Goal: Find specific page/section: Find specific page/section

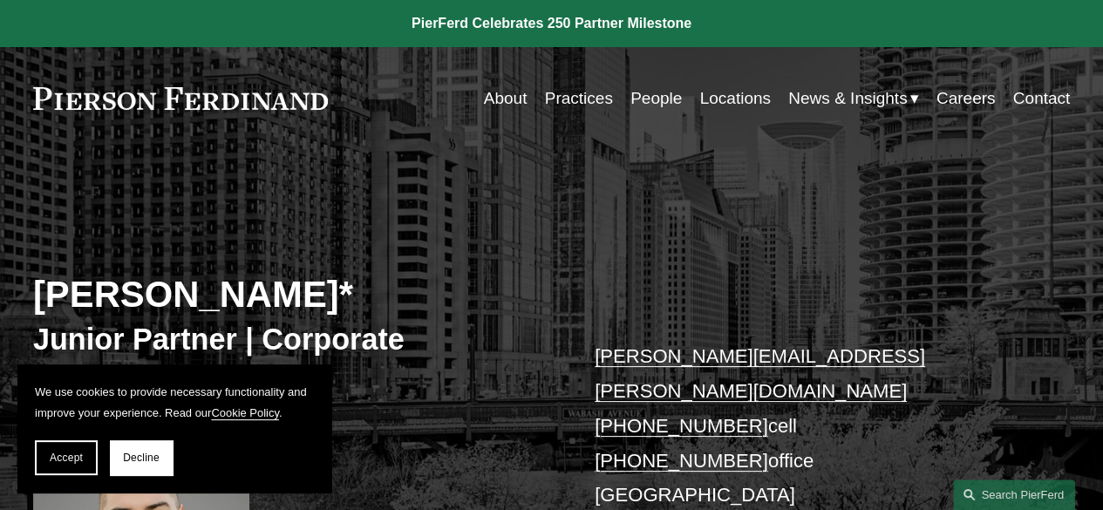
scroll to position [227, 0]
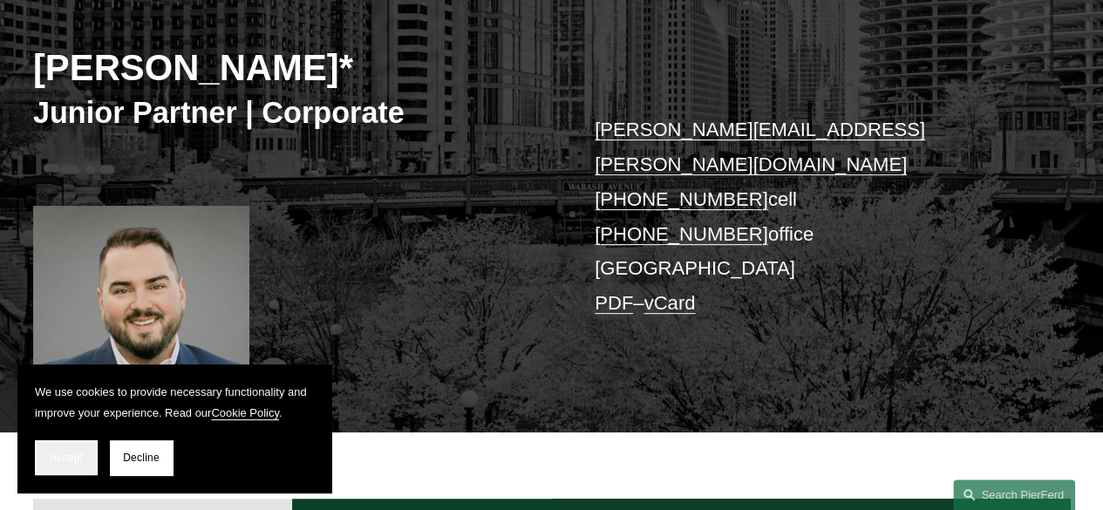
click at [44, 472] on button "Accept" at bounding box center [66, 457] width 63 height 35
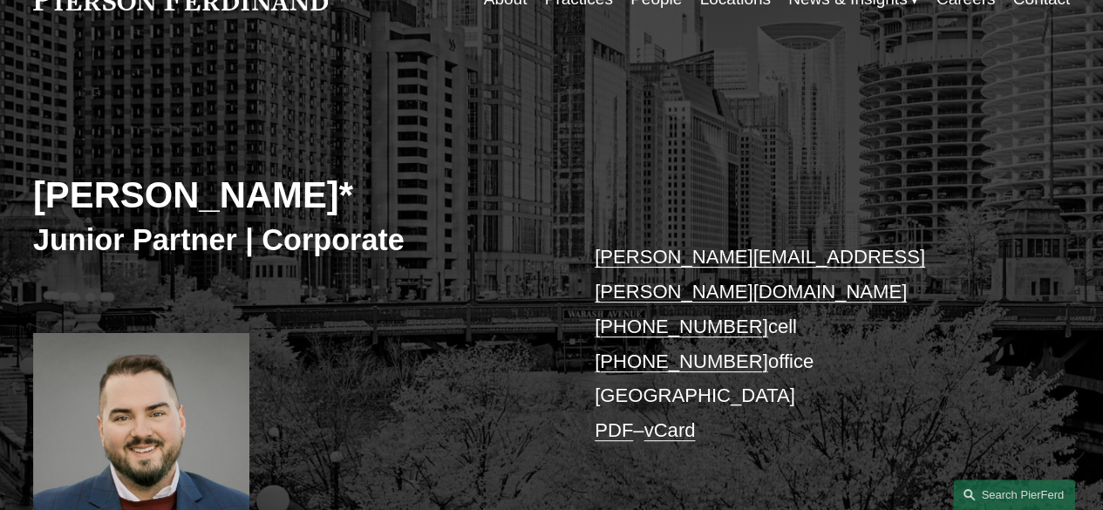
scroll to position [0, 0]
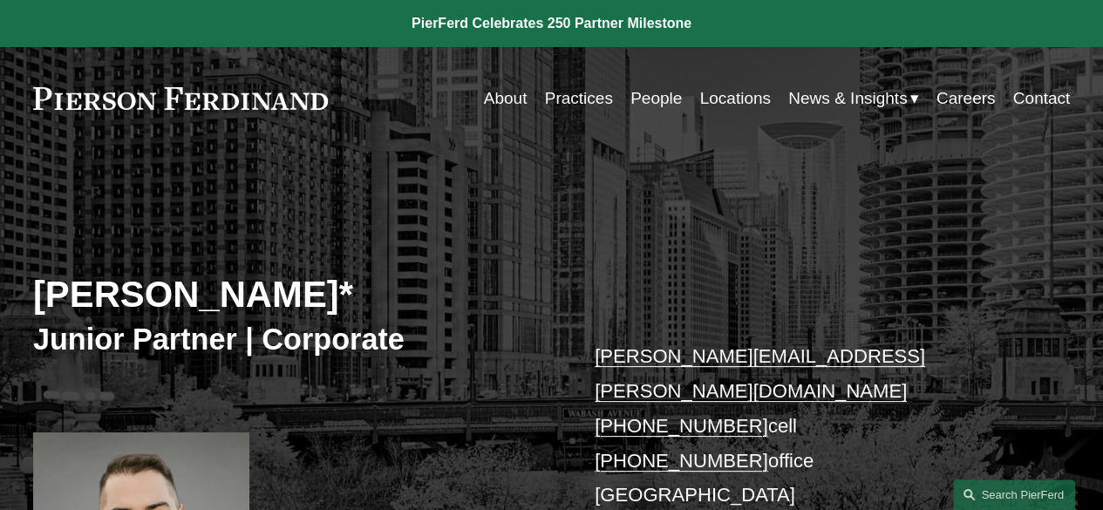
click at [506, 99] on link "About" at bounding box center [506, 98] width 44 height 33
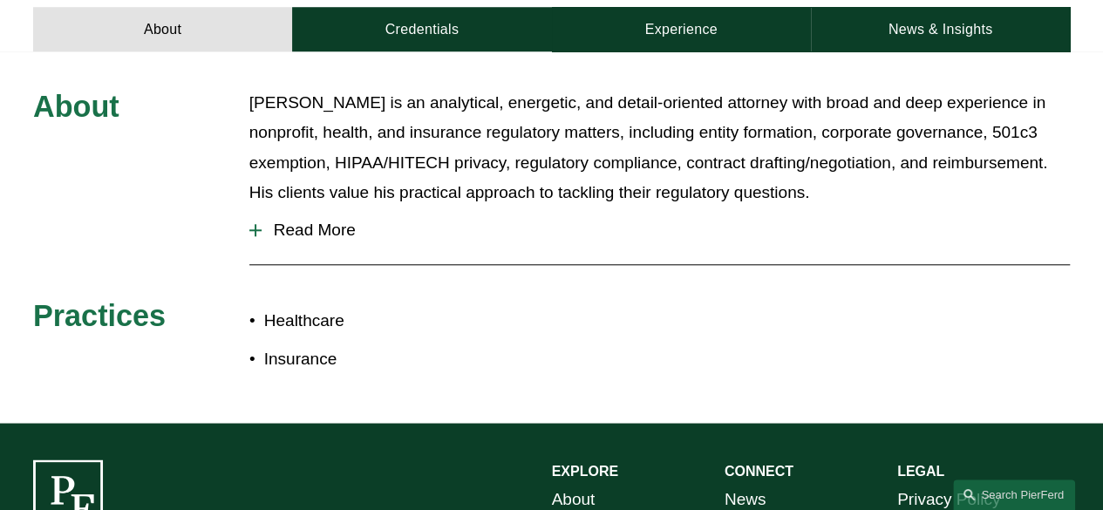
scroll to position [645, 0]
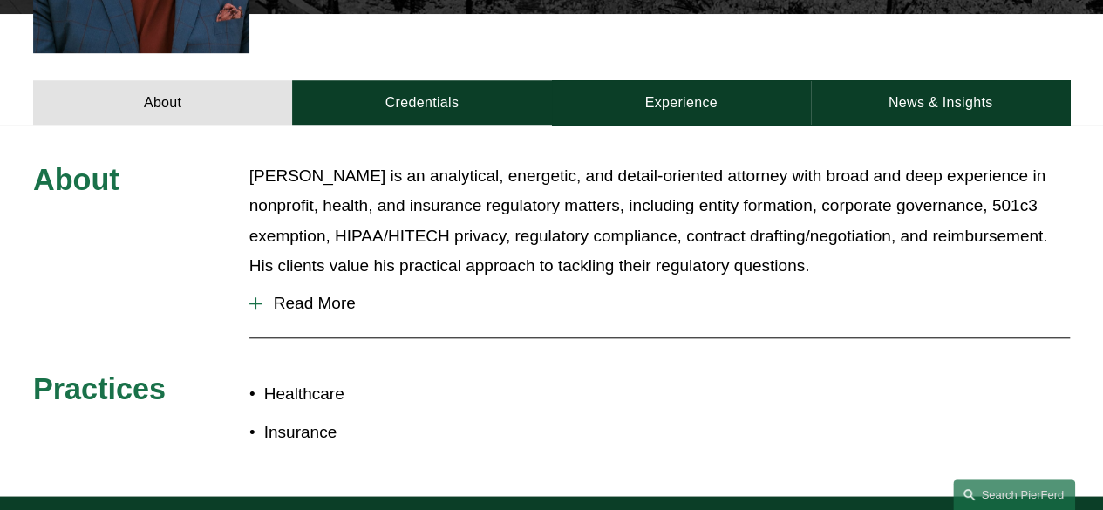
click at [298, 281] on button "Read More" at bounding box center [659, 303] width 820 height 45
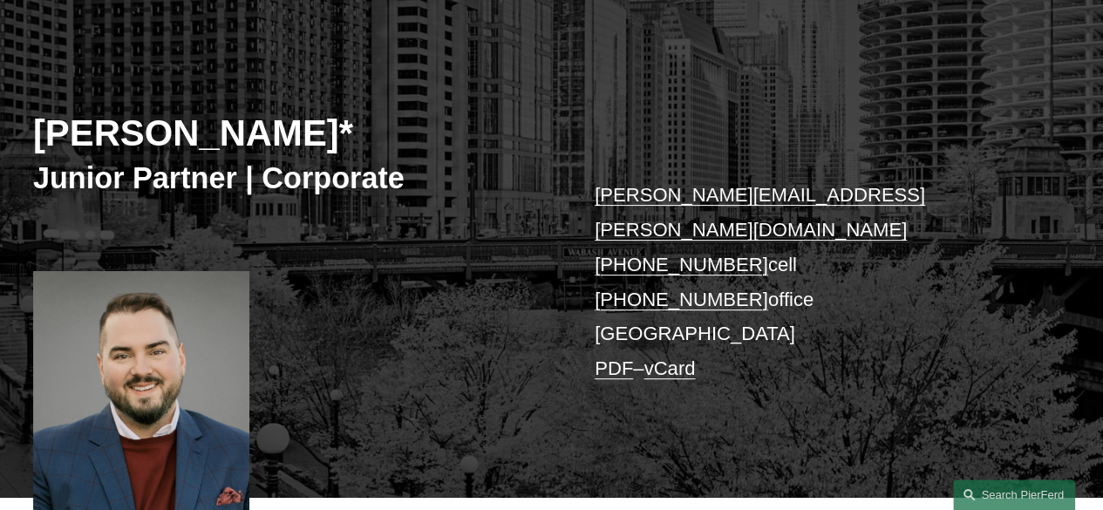
scroll to position [160, 0]
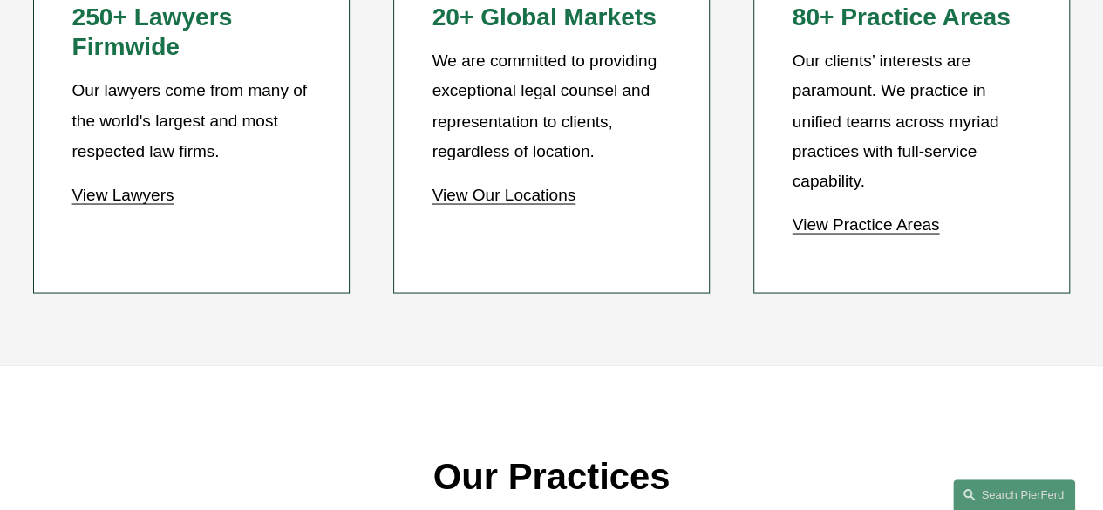
scroll to position [1544, 0]
click at [97, 210] on p "View Lawyers" at bounding box center [191, 195] width 239 height 30
click at [98, 204] on link "View Lawyers" at bounding box center [123, 195] width 102 height 18
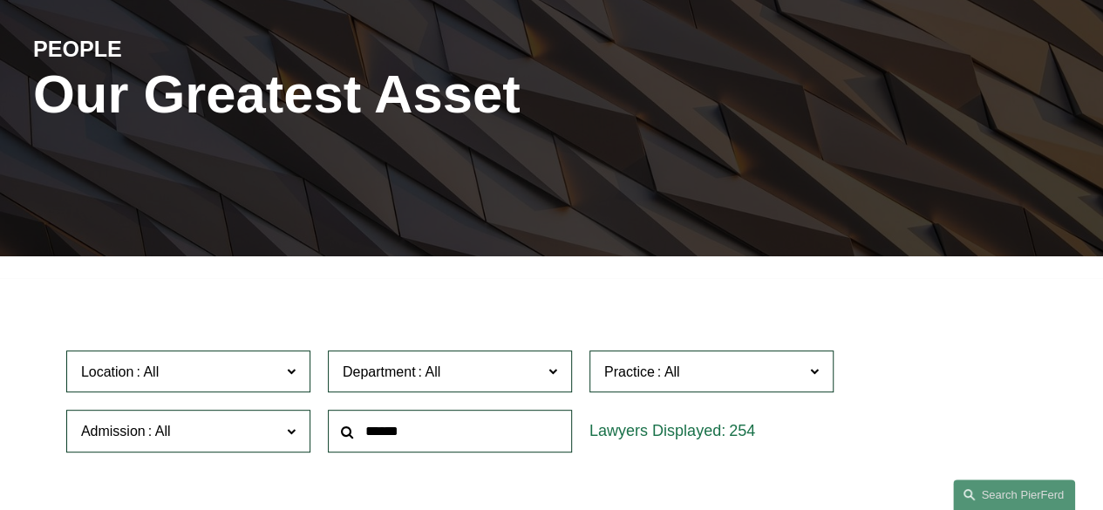
scroll to position [404, 0]
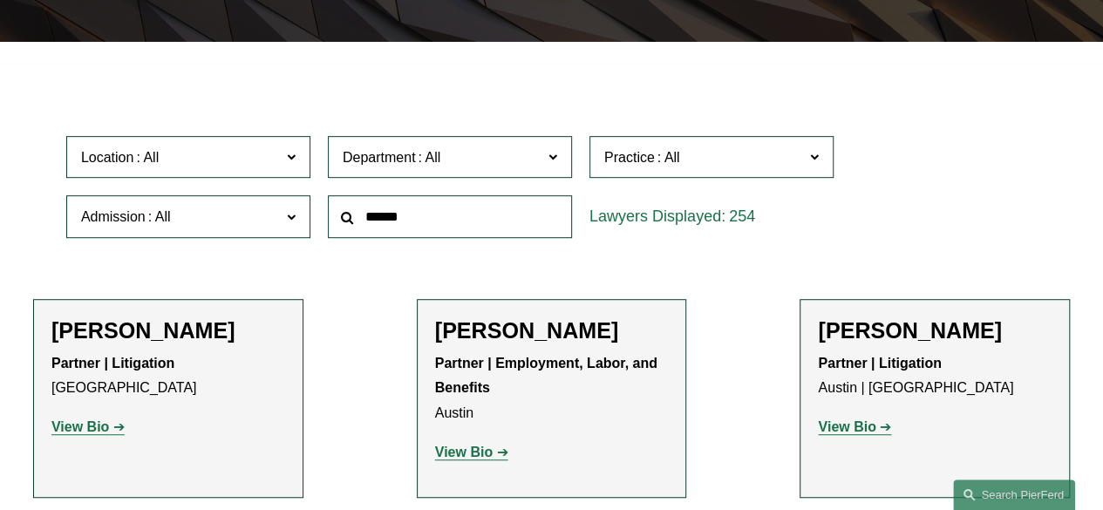
click at [299, 158] on label "Location" at bounding box center [188, 157] width 244 height 43
click at [0, 0] on link "[GEOGRAPHIC_DATA]" at bounding box center [0, 0] width 0 height 0
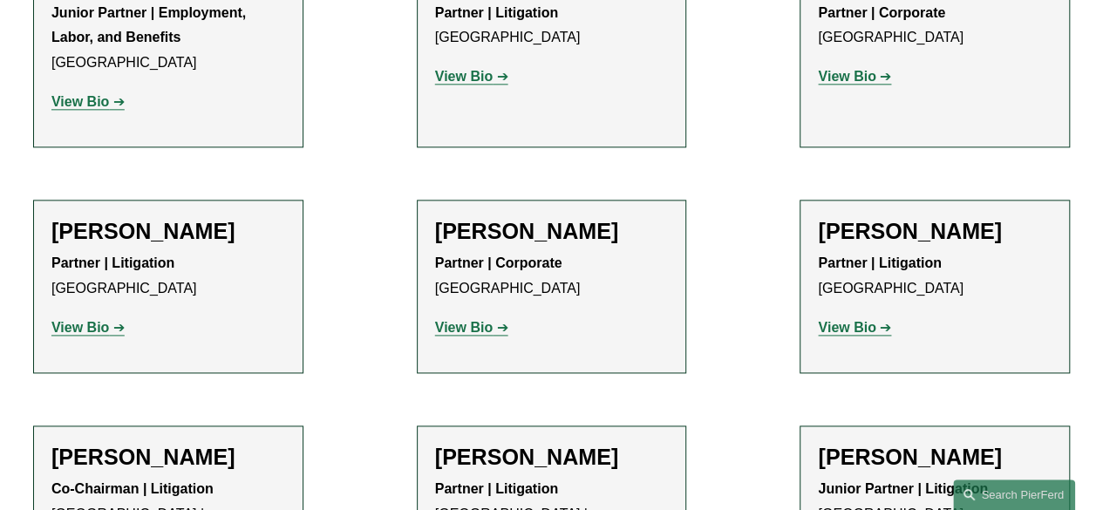
scroll to position [937, 0]
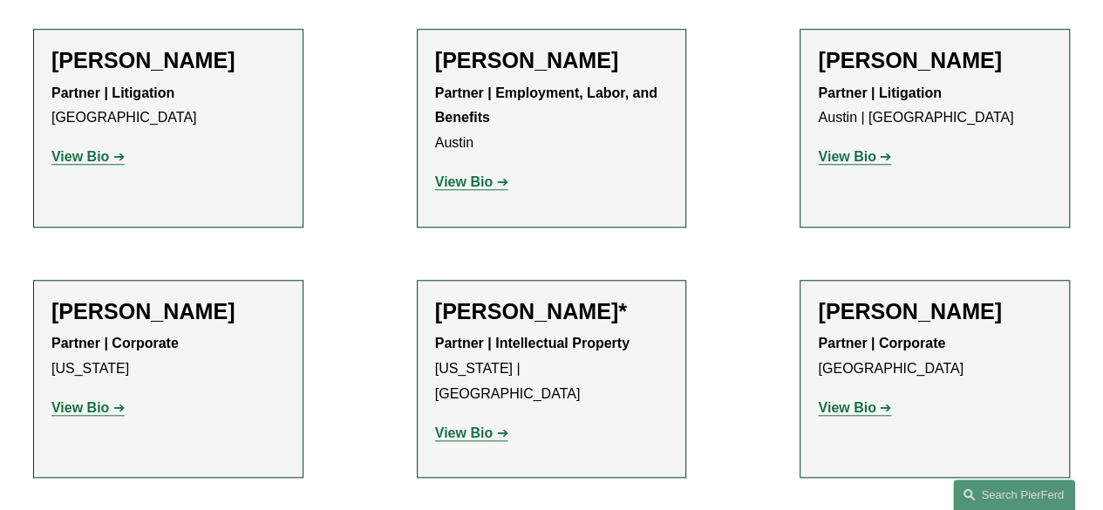
scroll to position [404, 0]
